Goal: Information Seeking & Learning: Learn about a topic

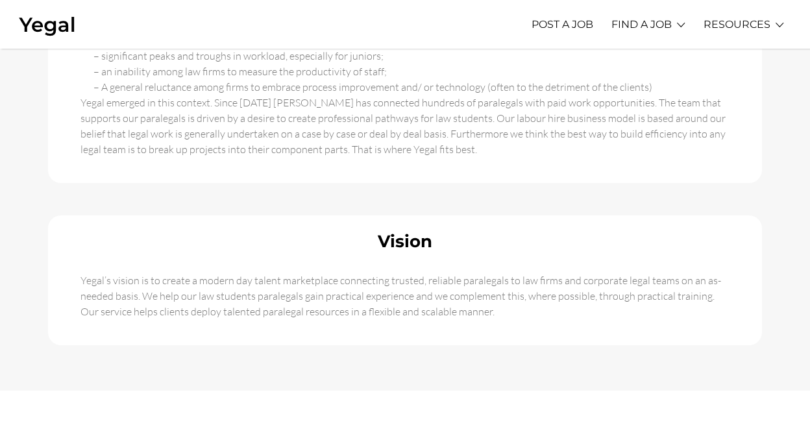
scroll to position [974, 0]
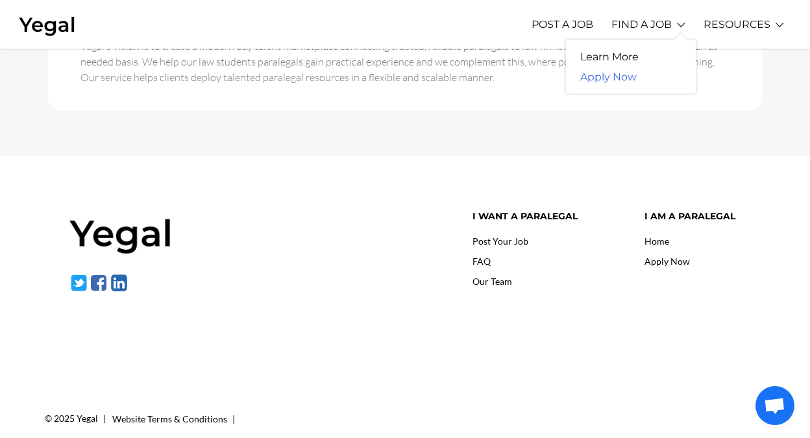
click at [597, 84] on link "Apply Now" at bounding box center [608, 77] width 85 height 20
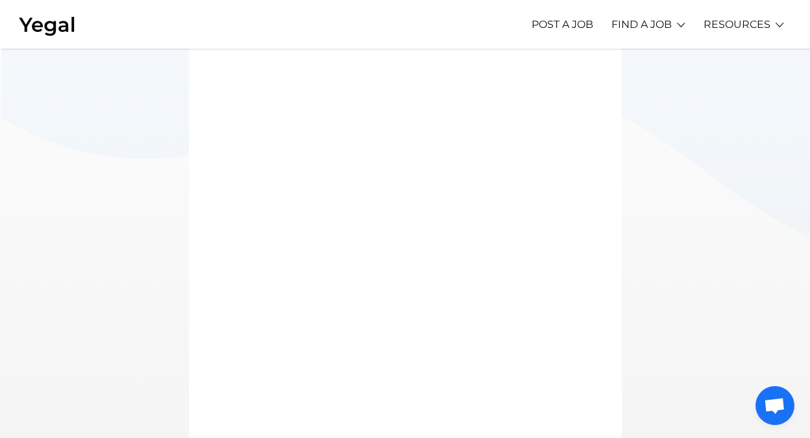
scroll to position [157, 0]
click at [638, 28] on link "FIND A JOB" at bounding box center [642, 24] width 60 height 36
click at [613, 57] on link "Learn More" at bounding box center [609, 57] width 87 height 20
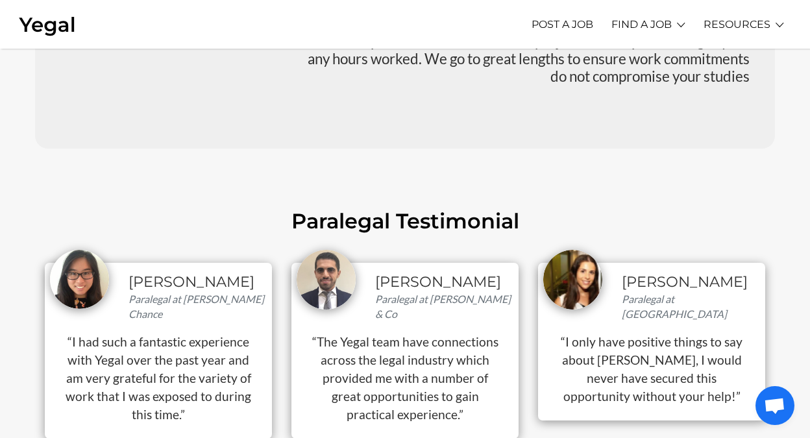
scroll to position [1382, 0]
